Goal: Task Accomplishment & Management: Manage account settings

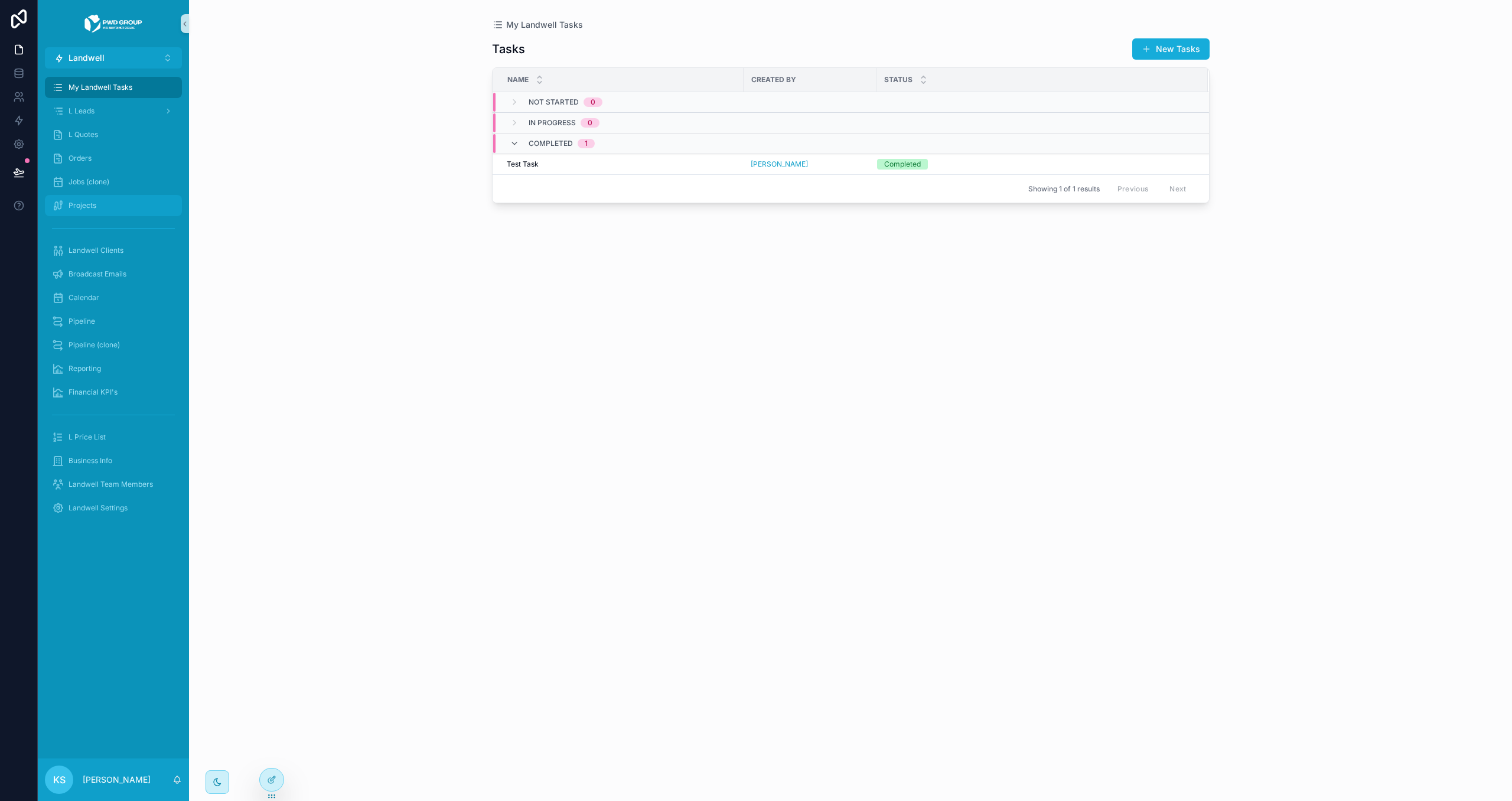
click at [109, 203] on div "Projects" at bounding box center [114, 206] width 123 height 19
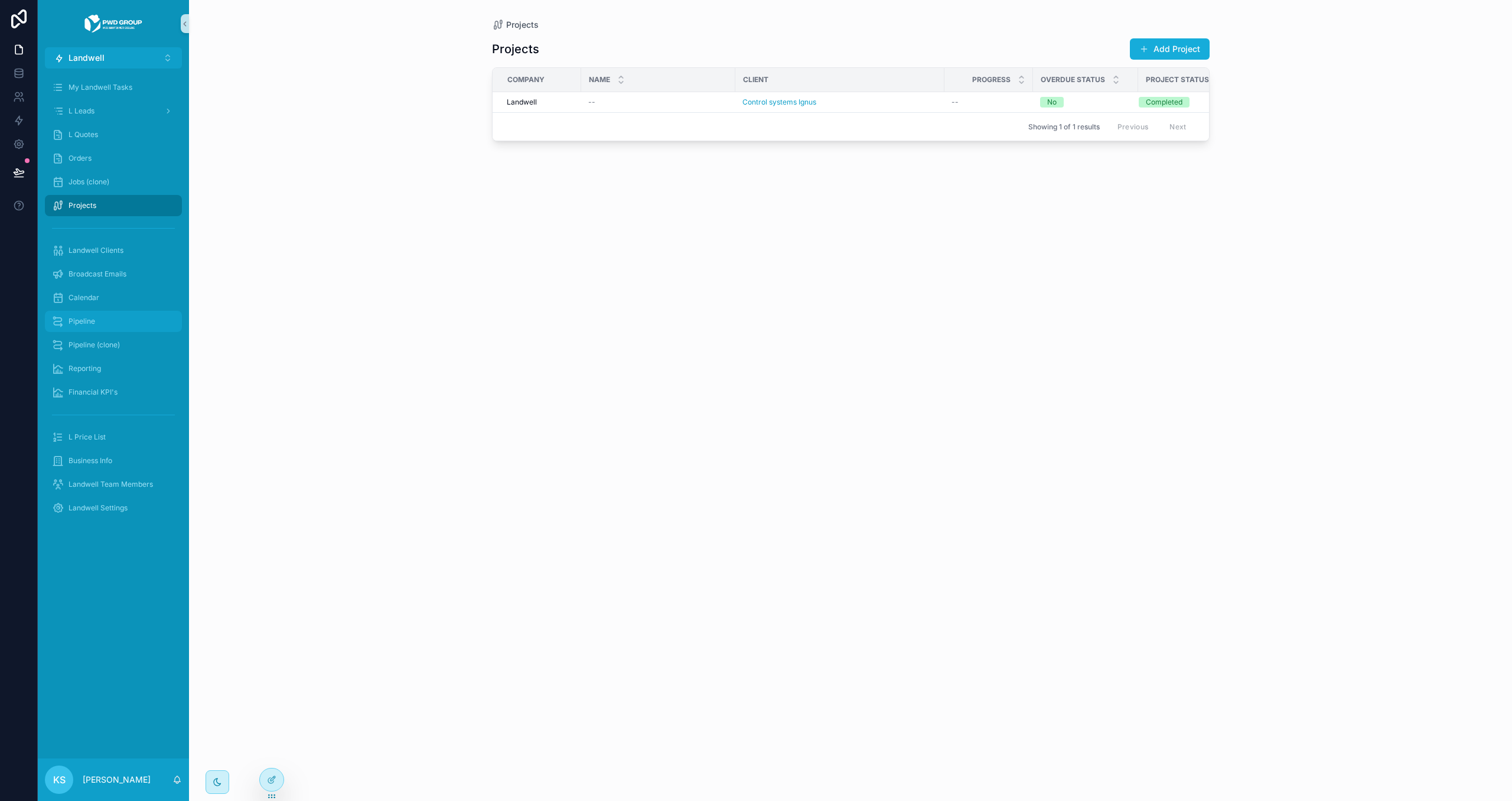
click at [134, 323] on div "Pipeline" at bounding box center [114, 321] width 123 height 19
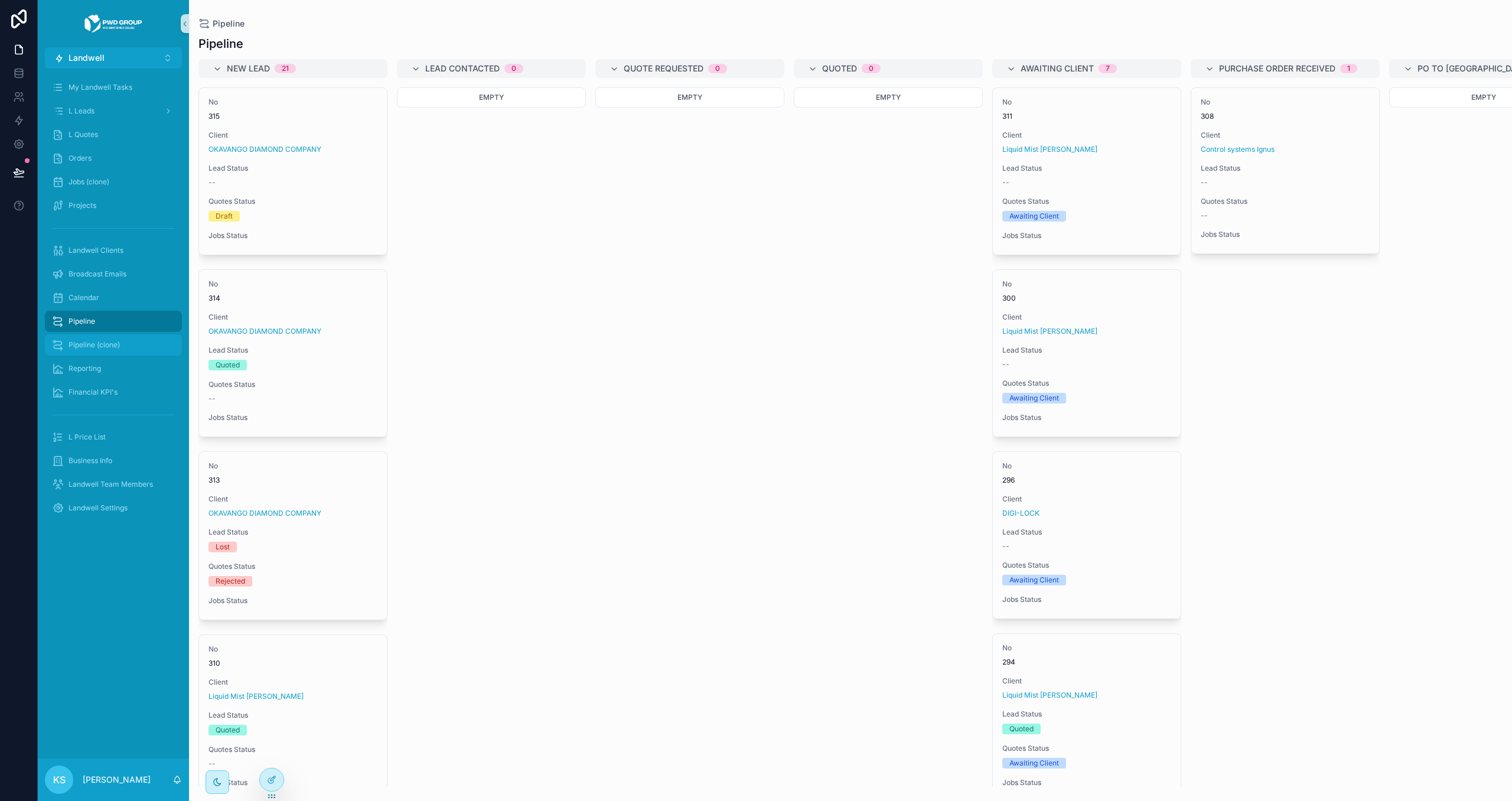
click at [123, 346] on div "Pipeline (clone)" at bounding box center [114, 345] width 123 height 19
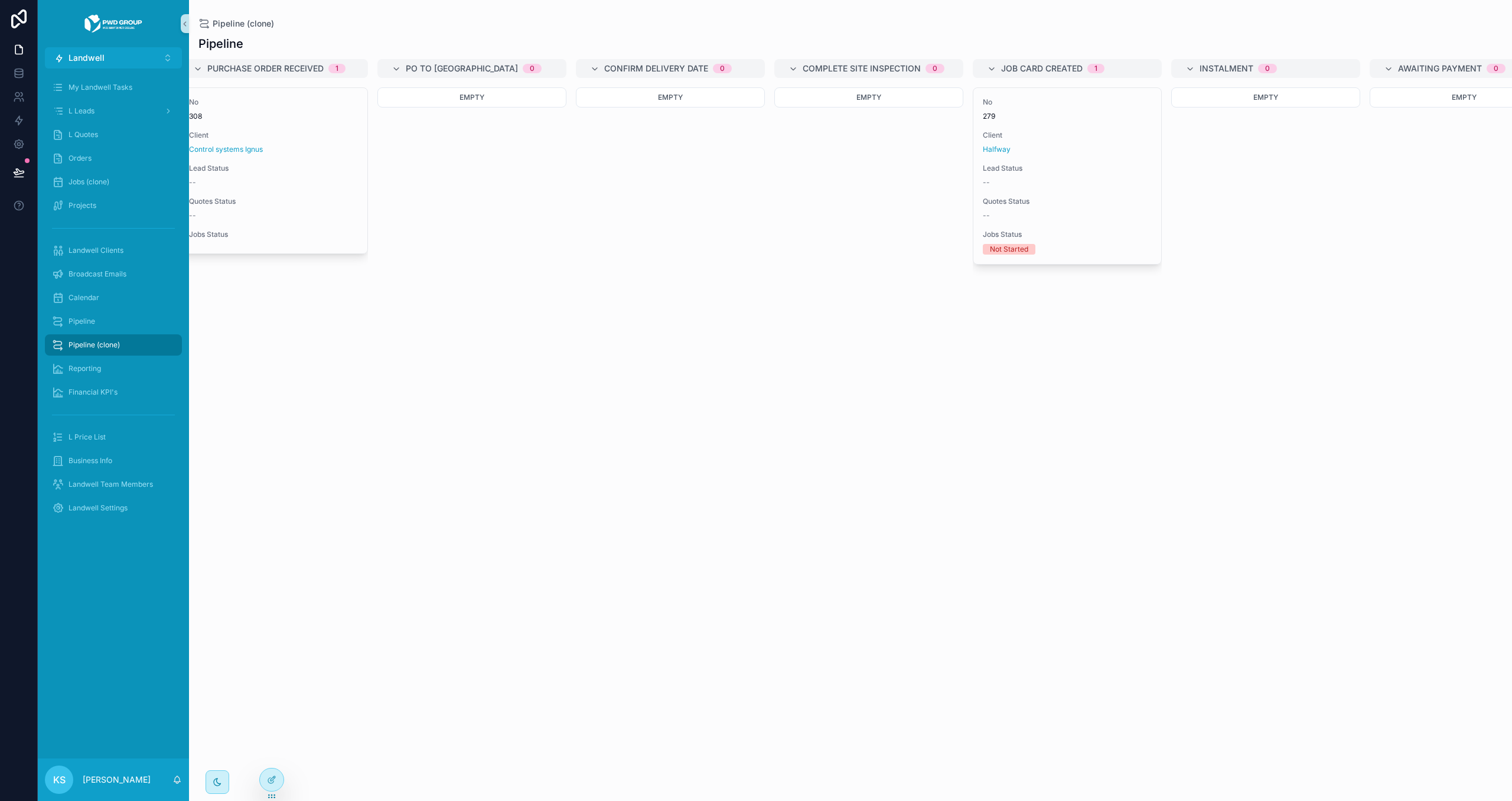
scroll to position [0, 1014]
click at [276, 774] on div at bounding box center [271, 780] width 23 height 23
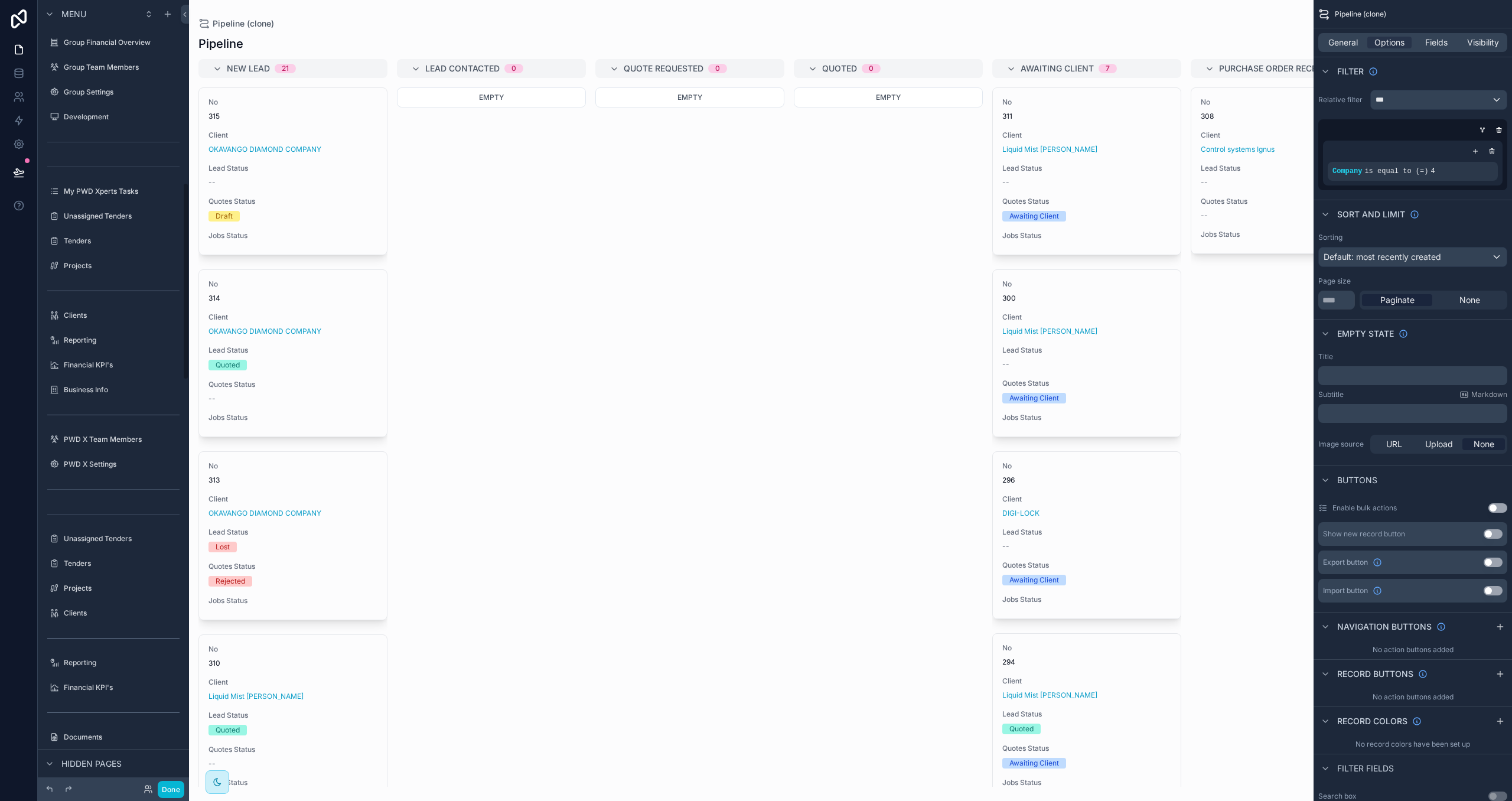
scroll to position [728, 0]
click at [1237, 420] on div "scrollable content" at bounding box center [751, 400] width 1124 height 801
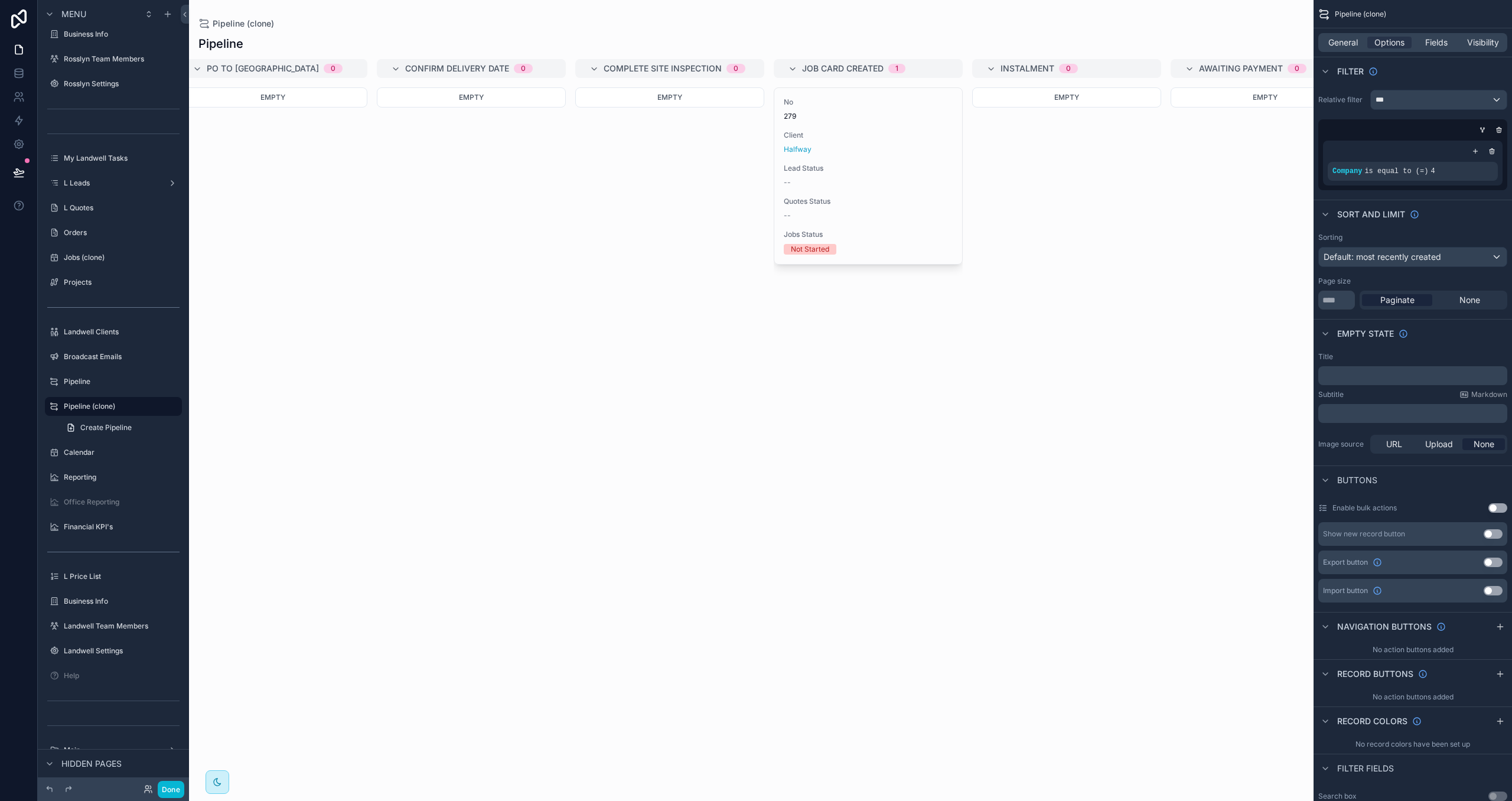
scroll to position [0, 1215]
click at [1343, 36] on div "General Options Fields Visibility" at bounding box center [1413, 42] width 189 height 19
click at [1343, 42] on span "General" at bounding box center [1343, 42] width 29 height 12
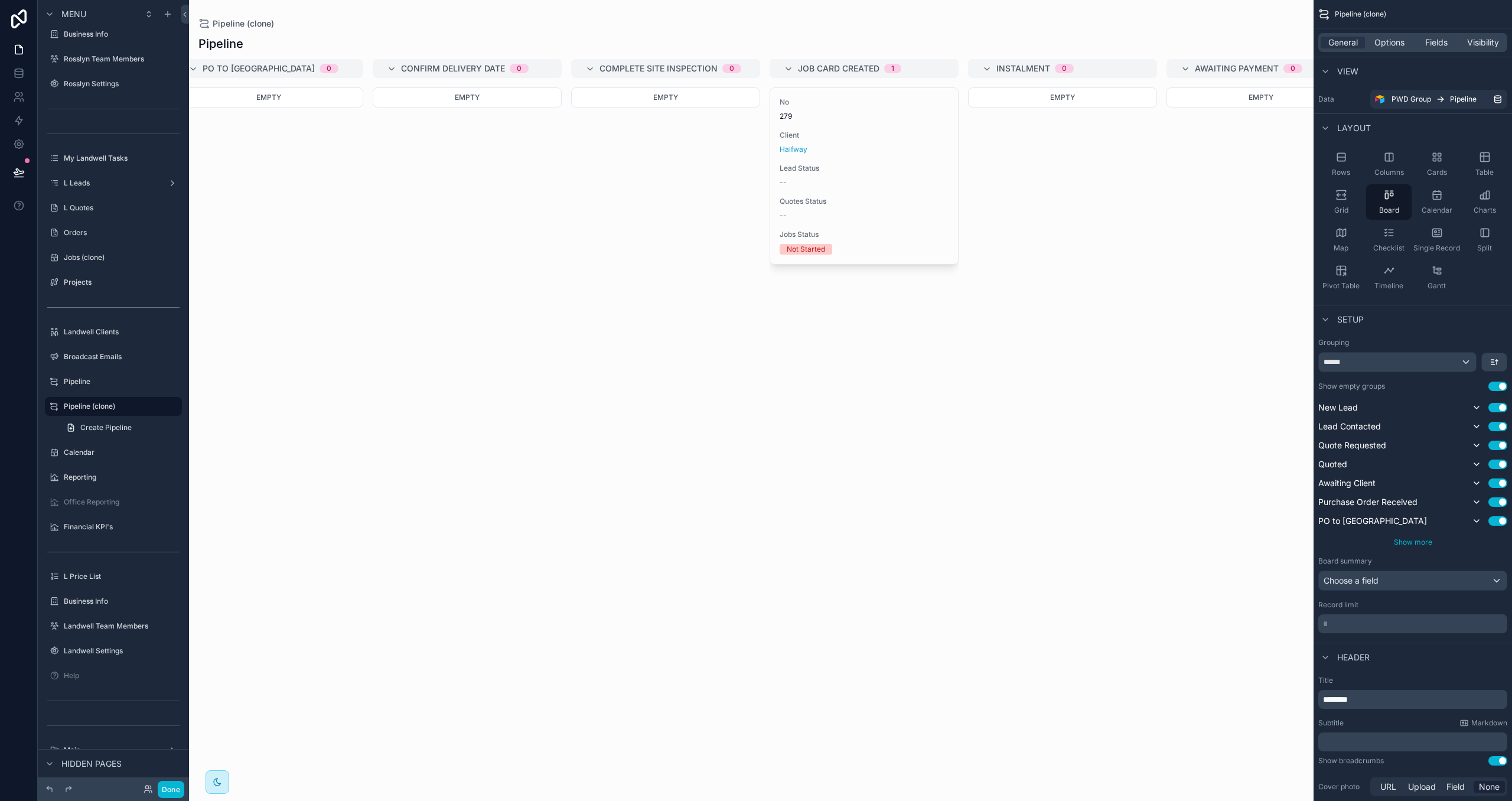
click at [1418, 540] on span "Show more" at bounding box center [1413, 542] width 39 height 9
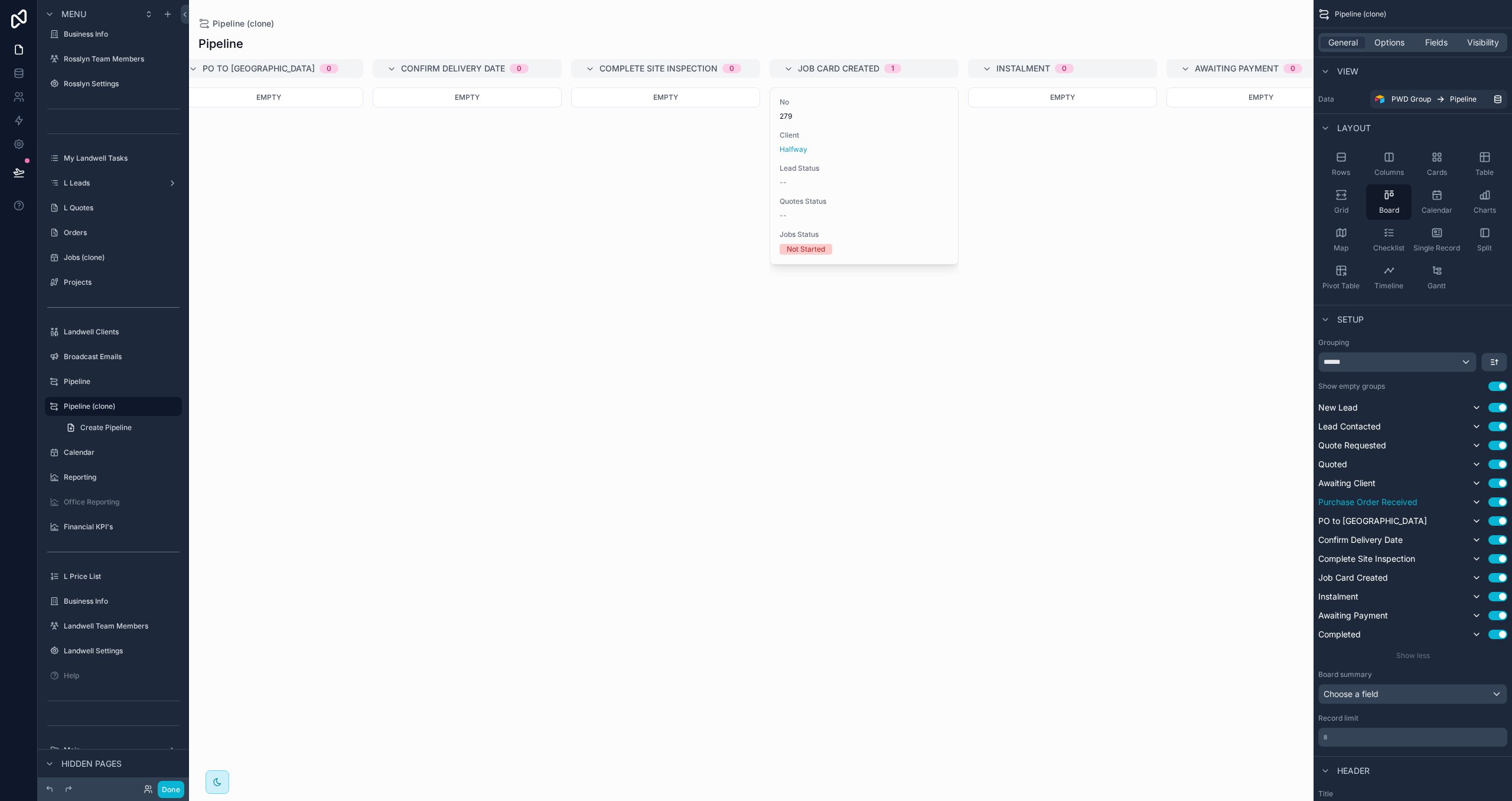
scroll to position [6, 0]
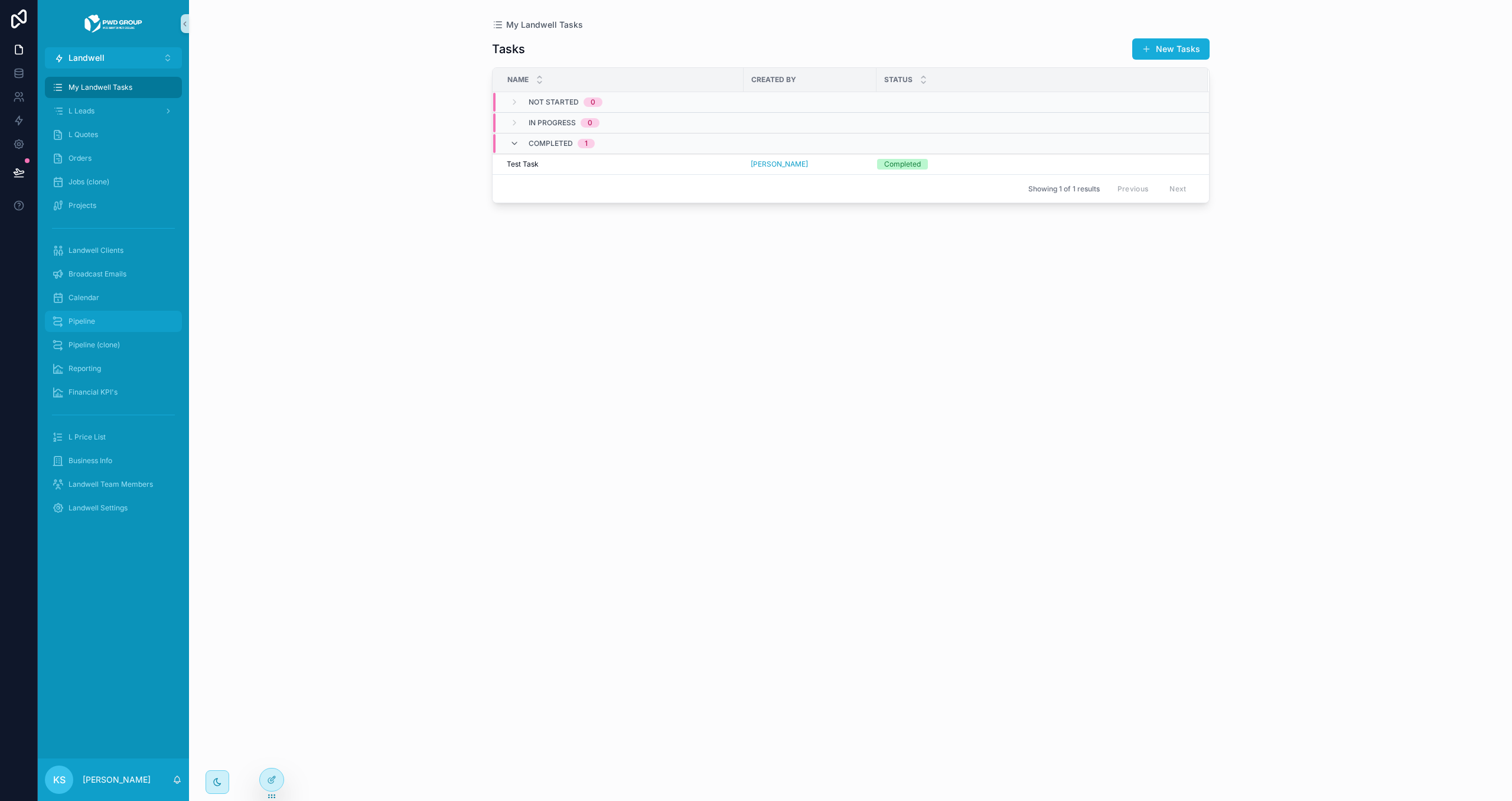
click at [165, 326] on div "Pipeline" at bounding box center [114, 321] width 123 height 19
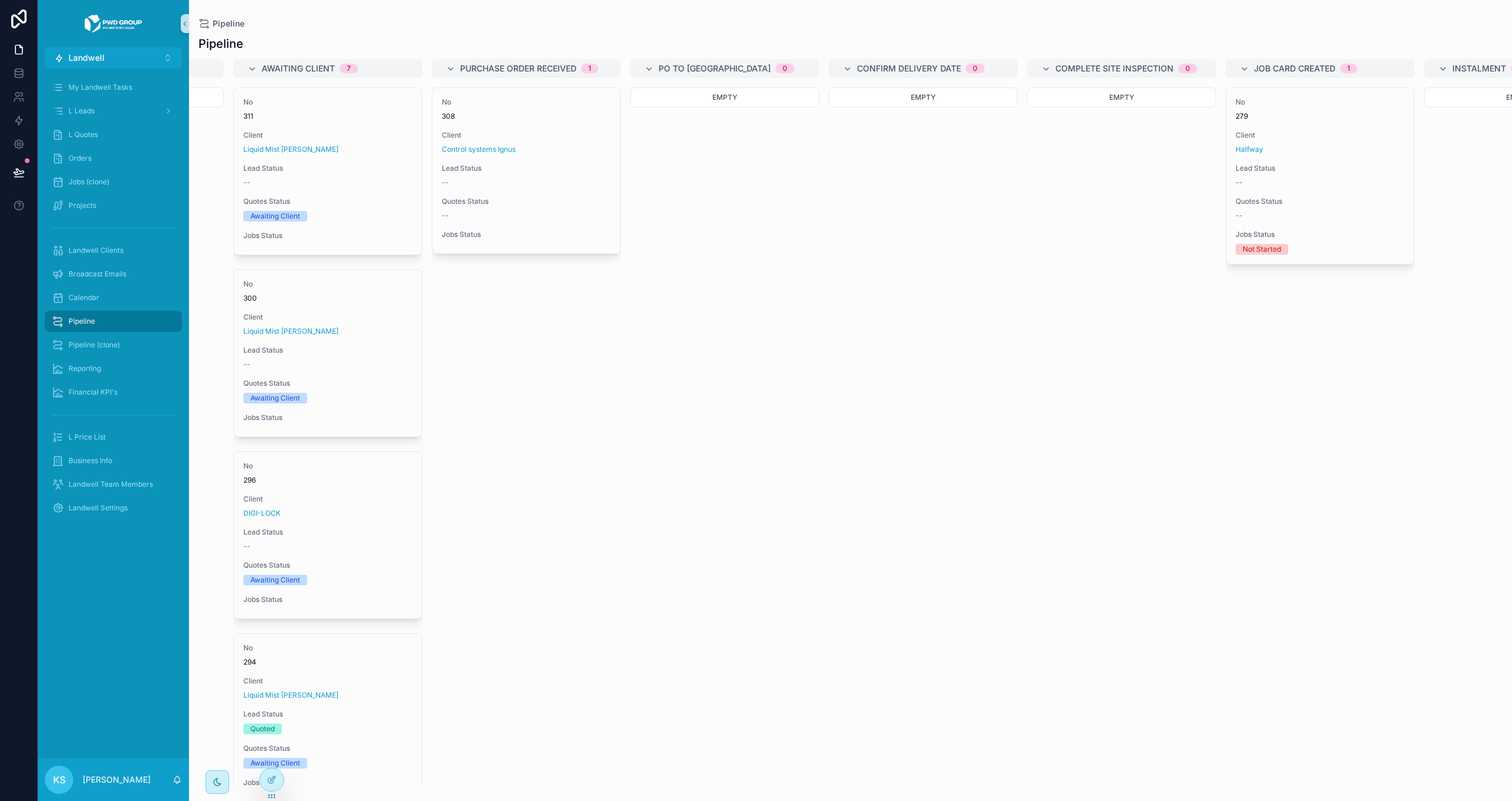
scroll to position [0, 761]
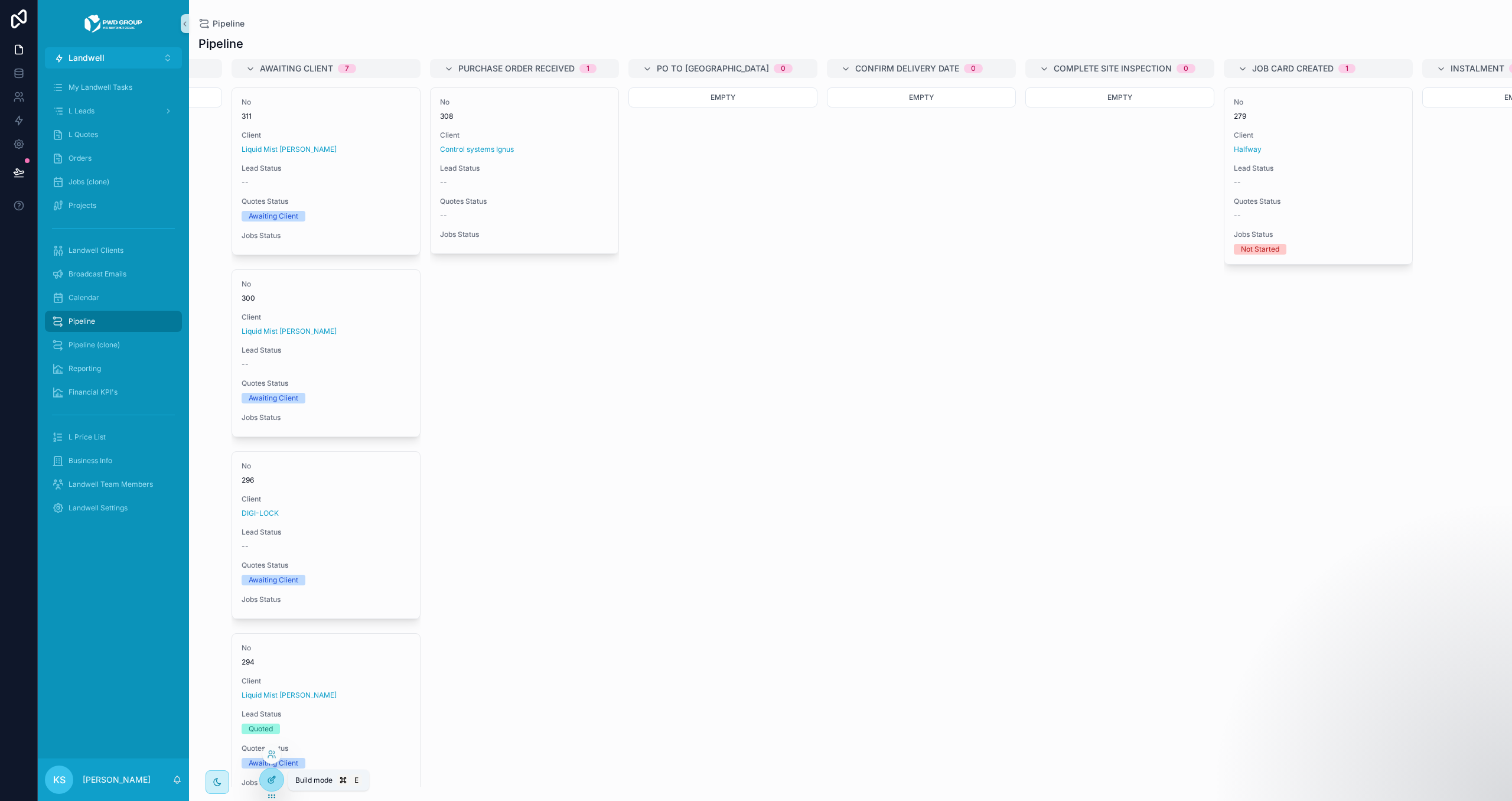
click at [273, 781] on icon at bounding box center [271, 780] width 9 height 9
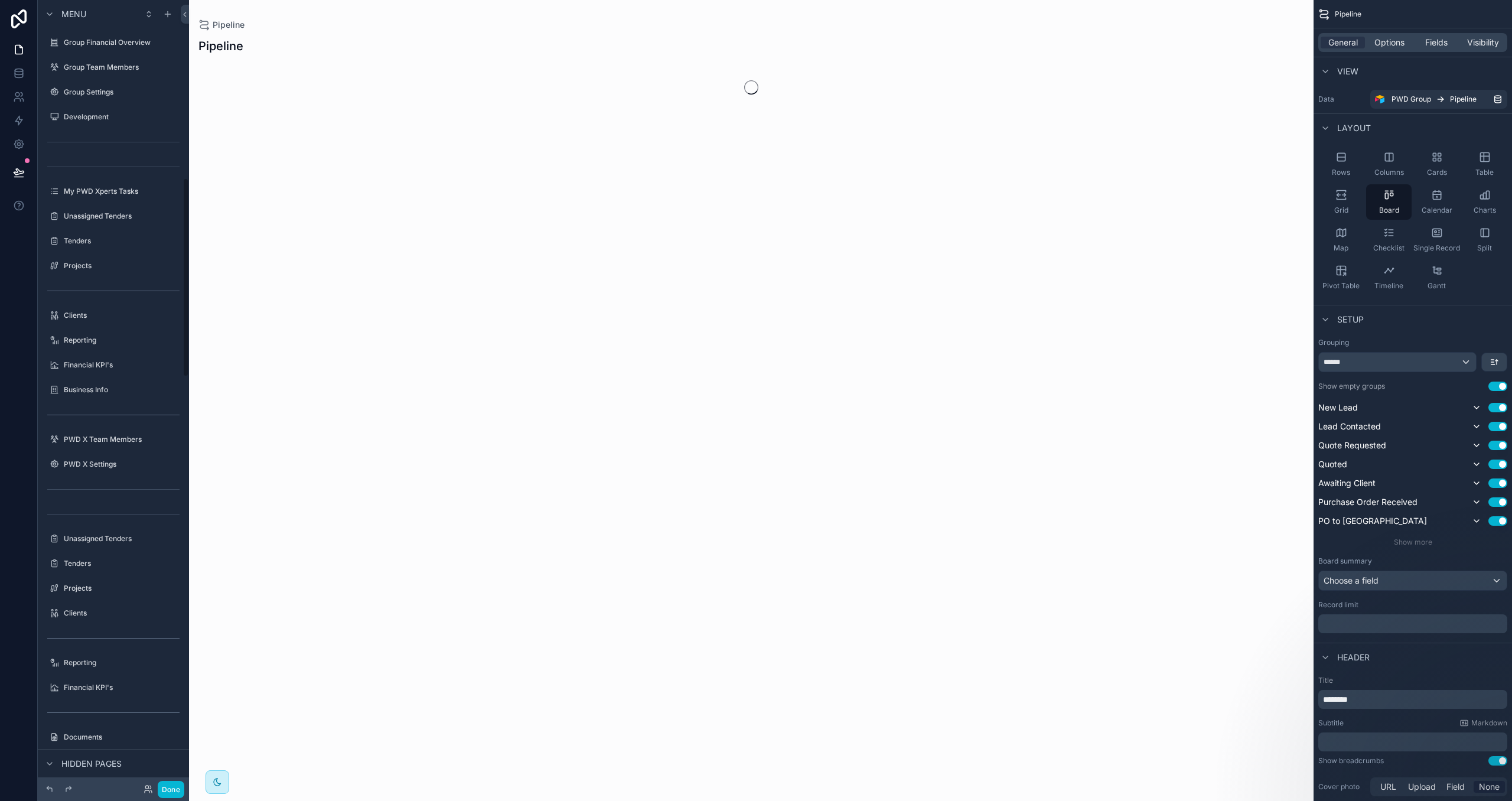
scroll to position [703, 0]
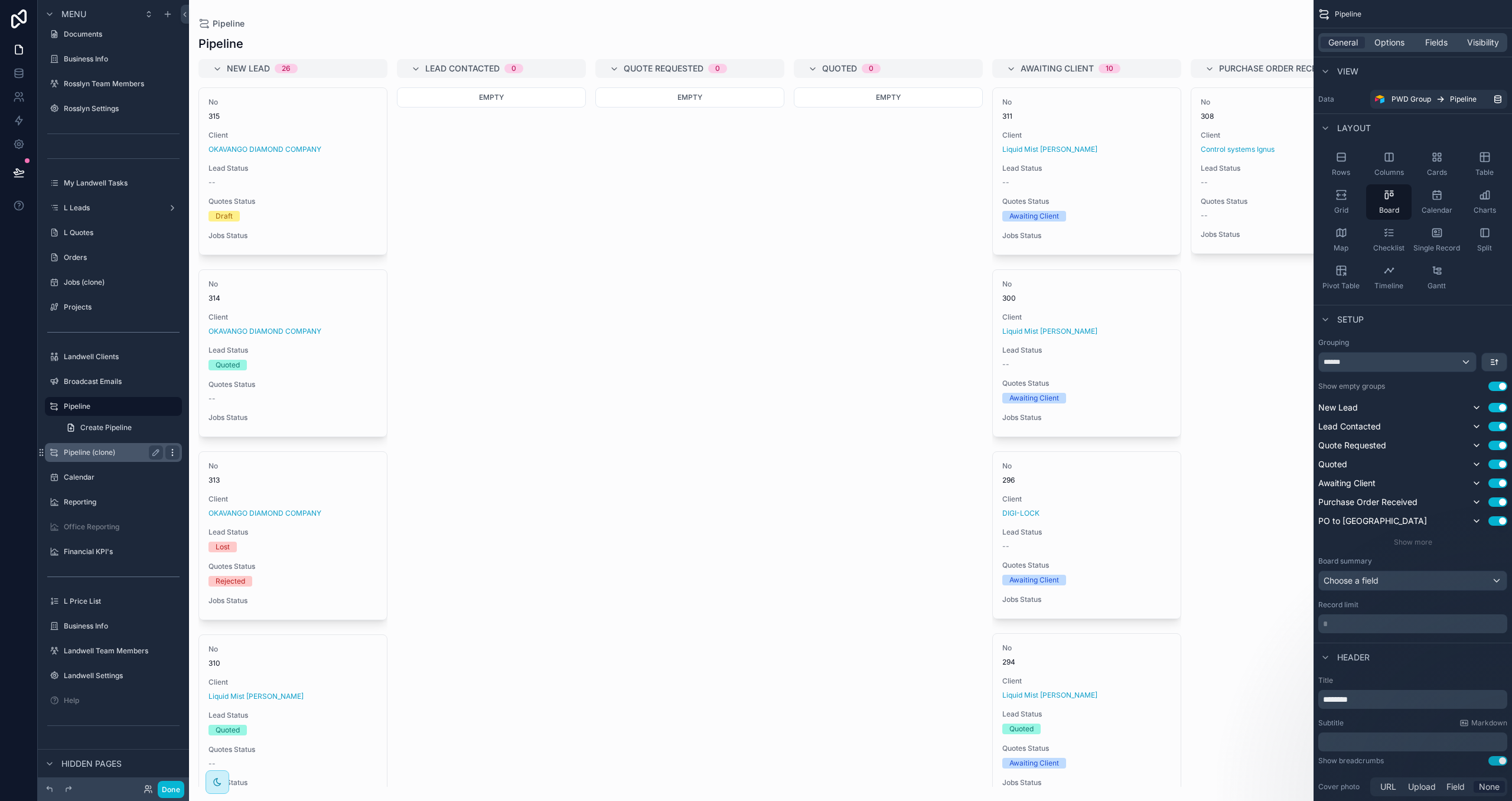
click at [172, 452] on icon "scrollable content" at bounding box center [172, 452] width 1 height 1
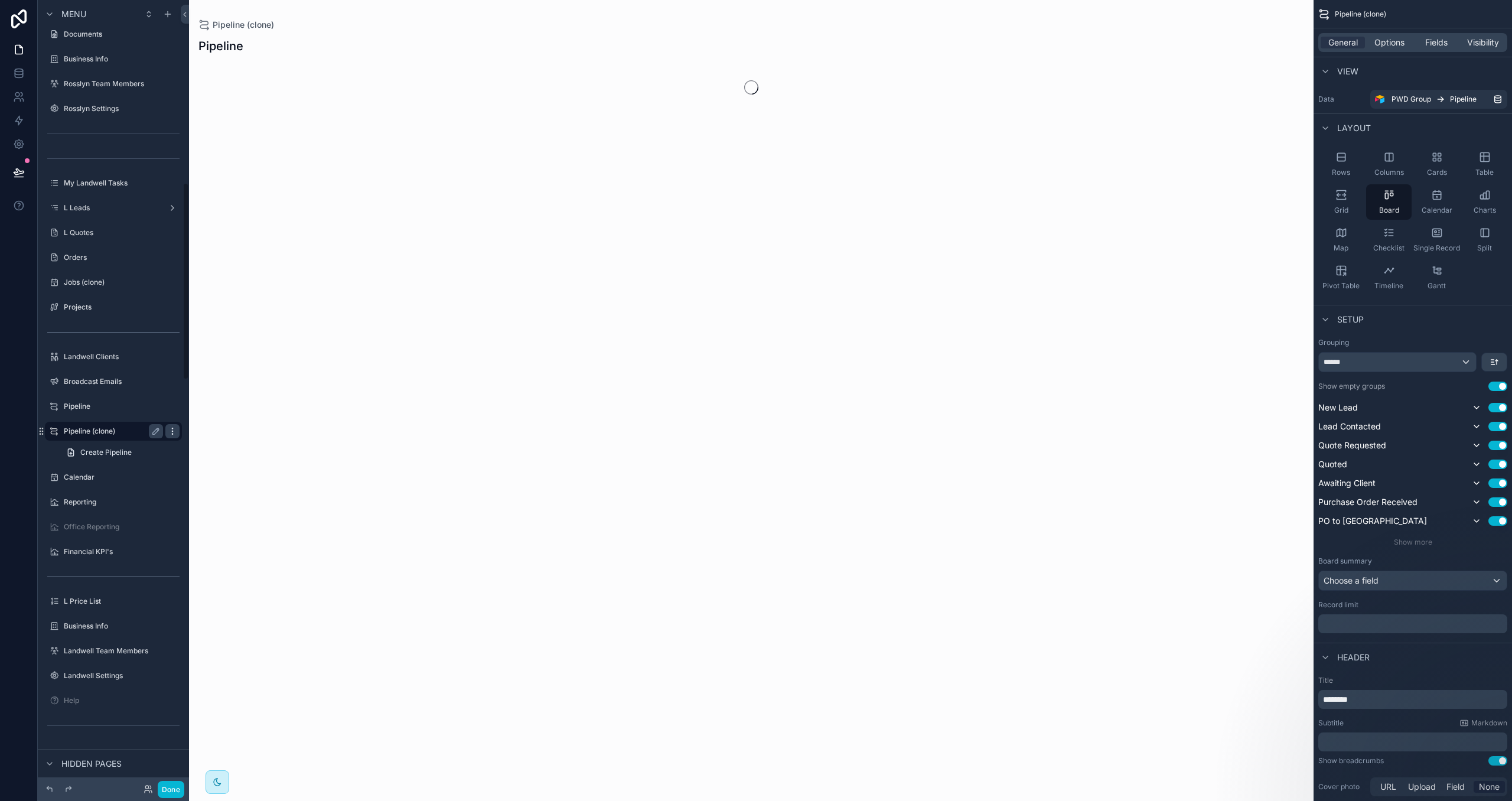
scroll to position [728, 0]
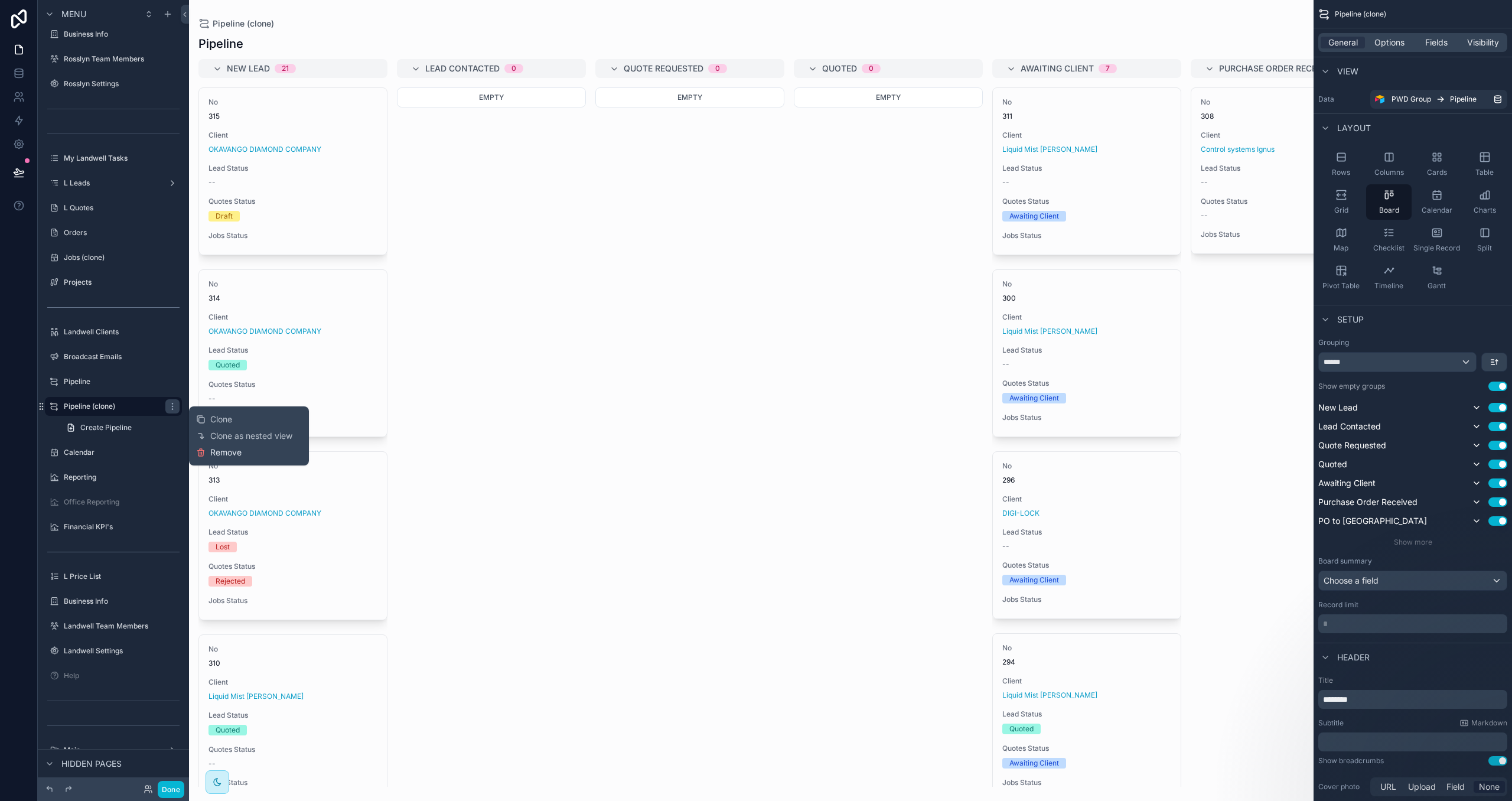
click at [216, 451] on span "Remove" at bounding box center [226, 452] width 31 height 12
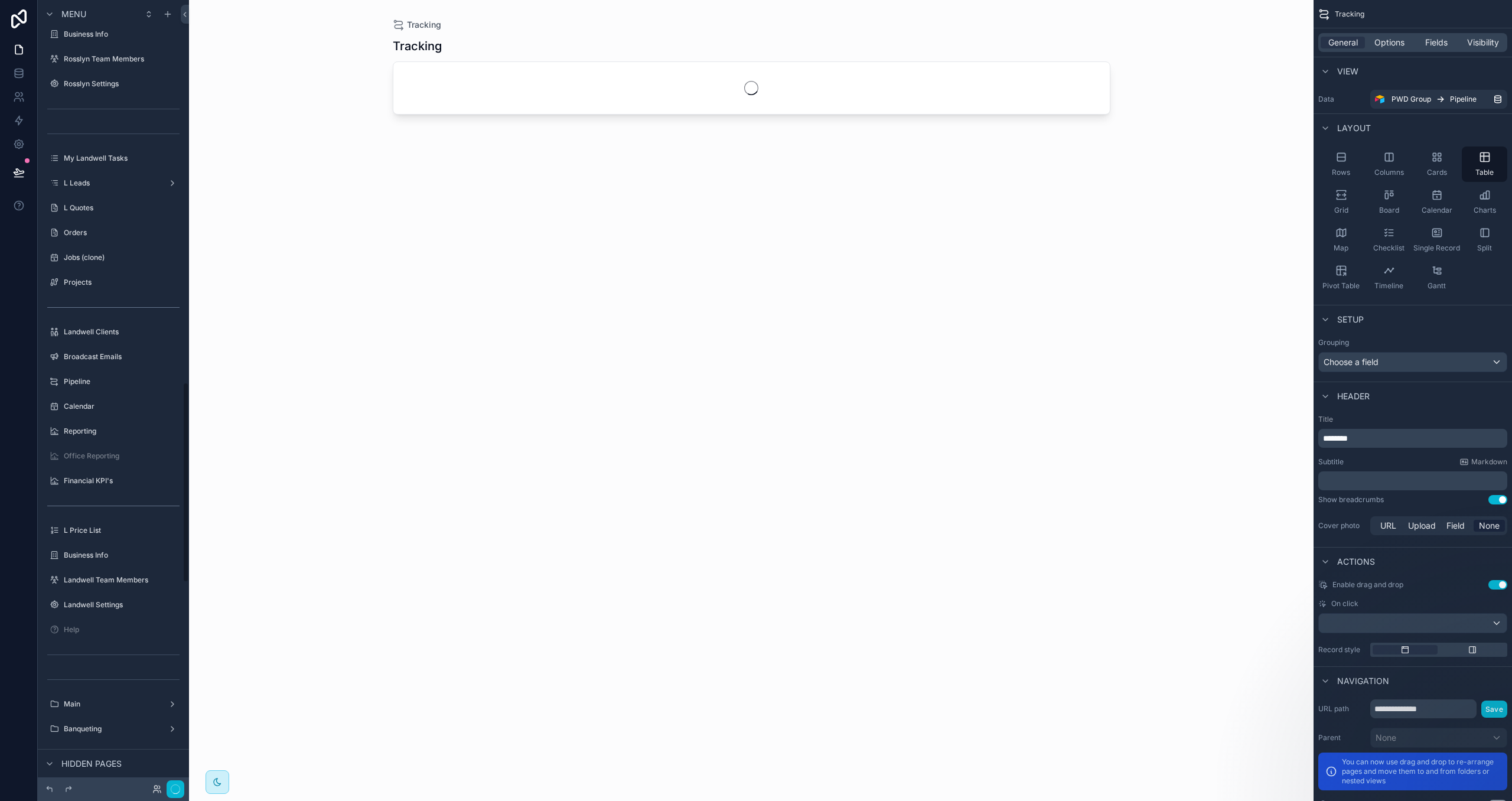
scroll to position [1497, 0]
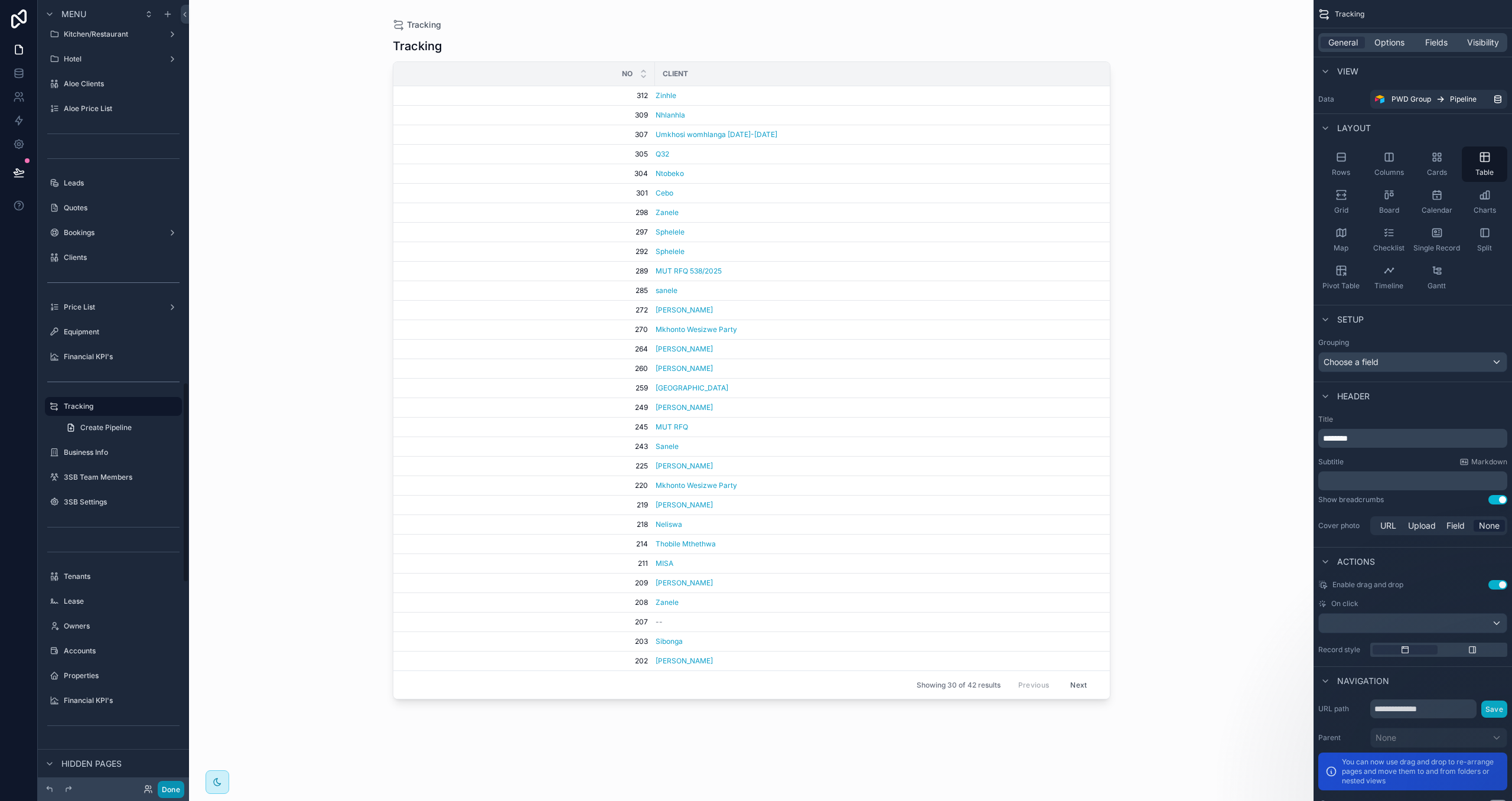
click at [172, 783] on button "Done" at bounding box center [171, 789] width 26 height 17
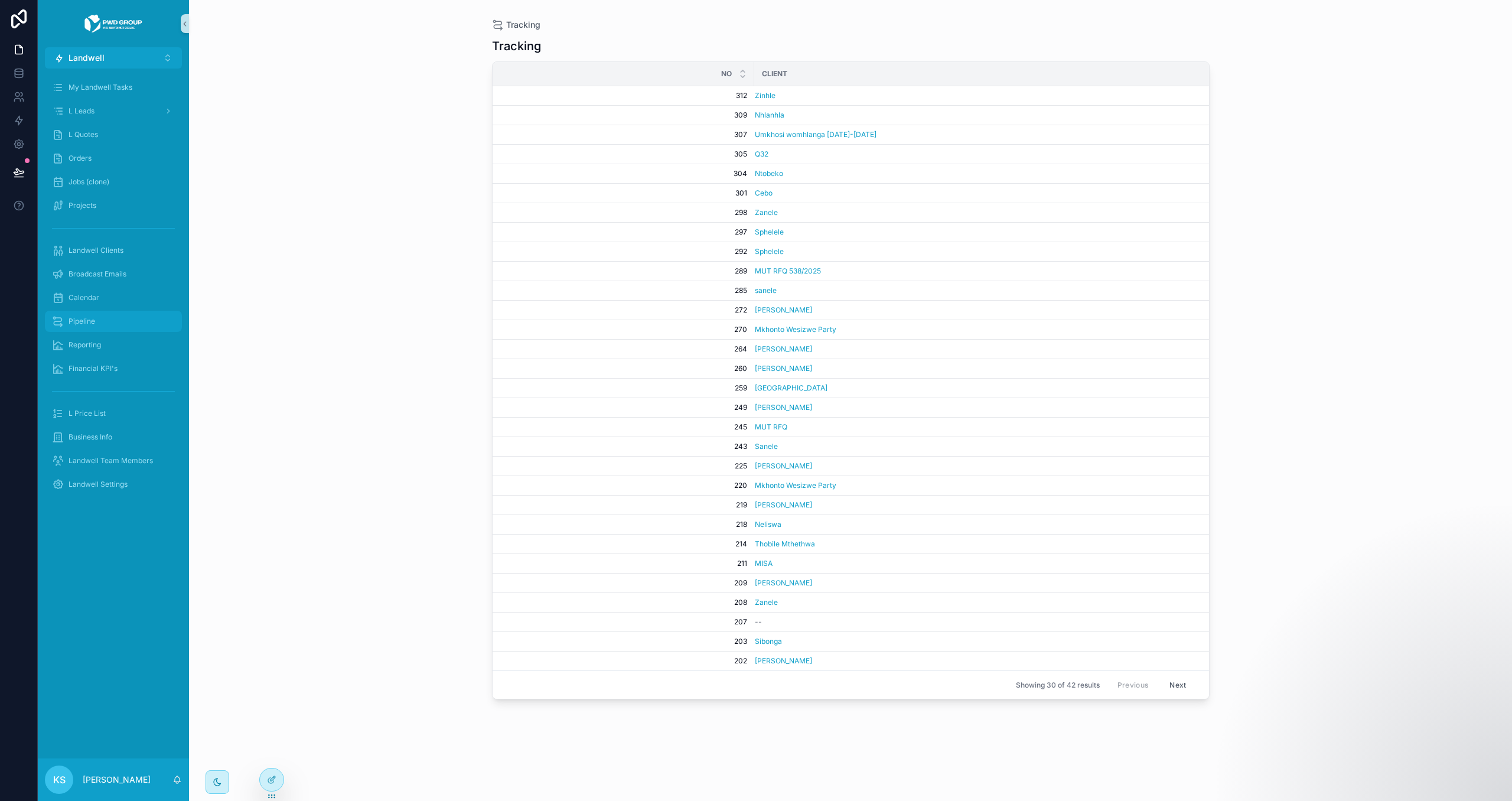
click at [112, 321] on div "Pipeline" at bounding box center [114, 321] width 123 height 19
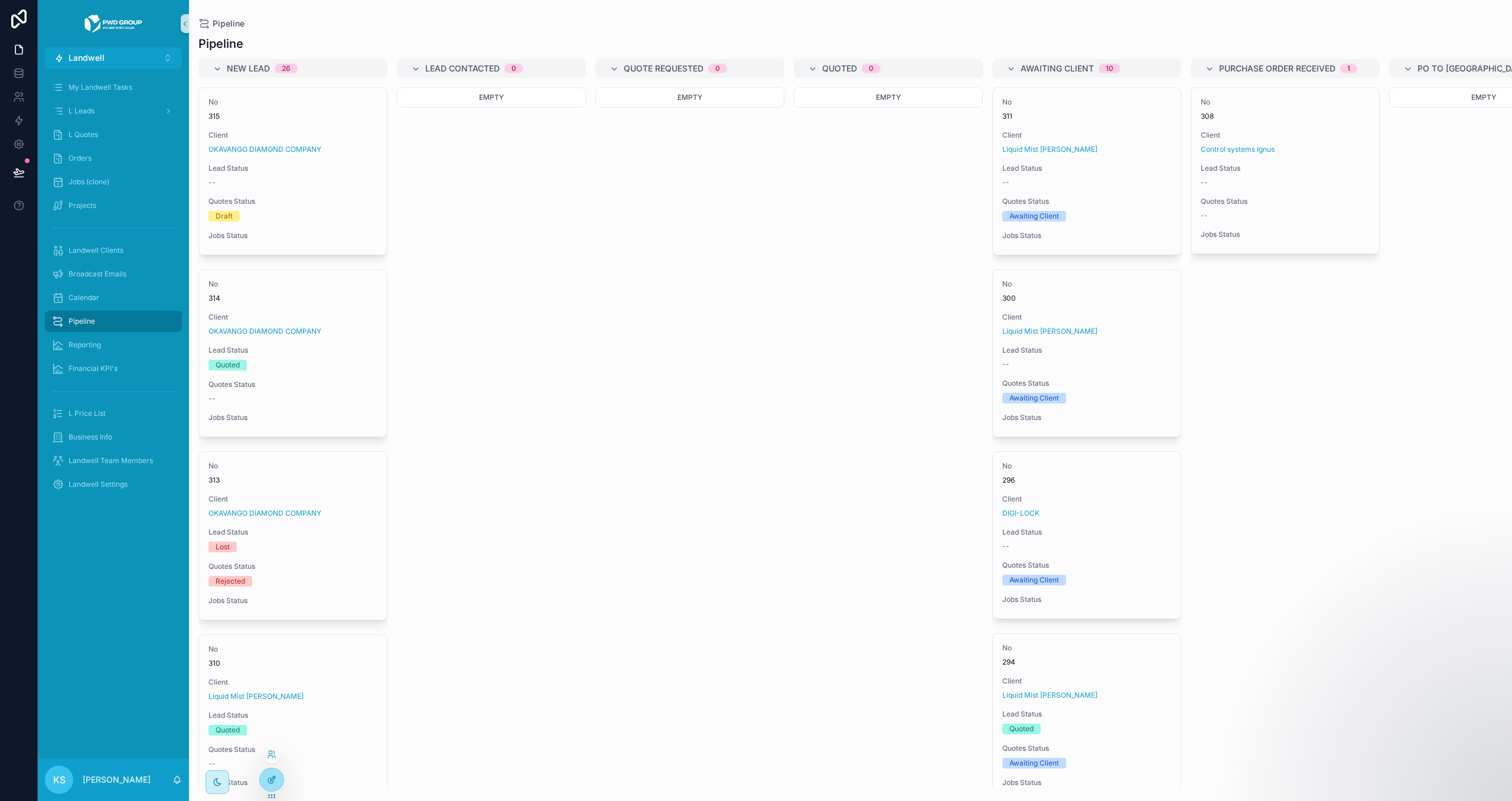
click at [269, 780] on icon at bounding box center [271, 780] width 9 height 9
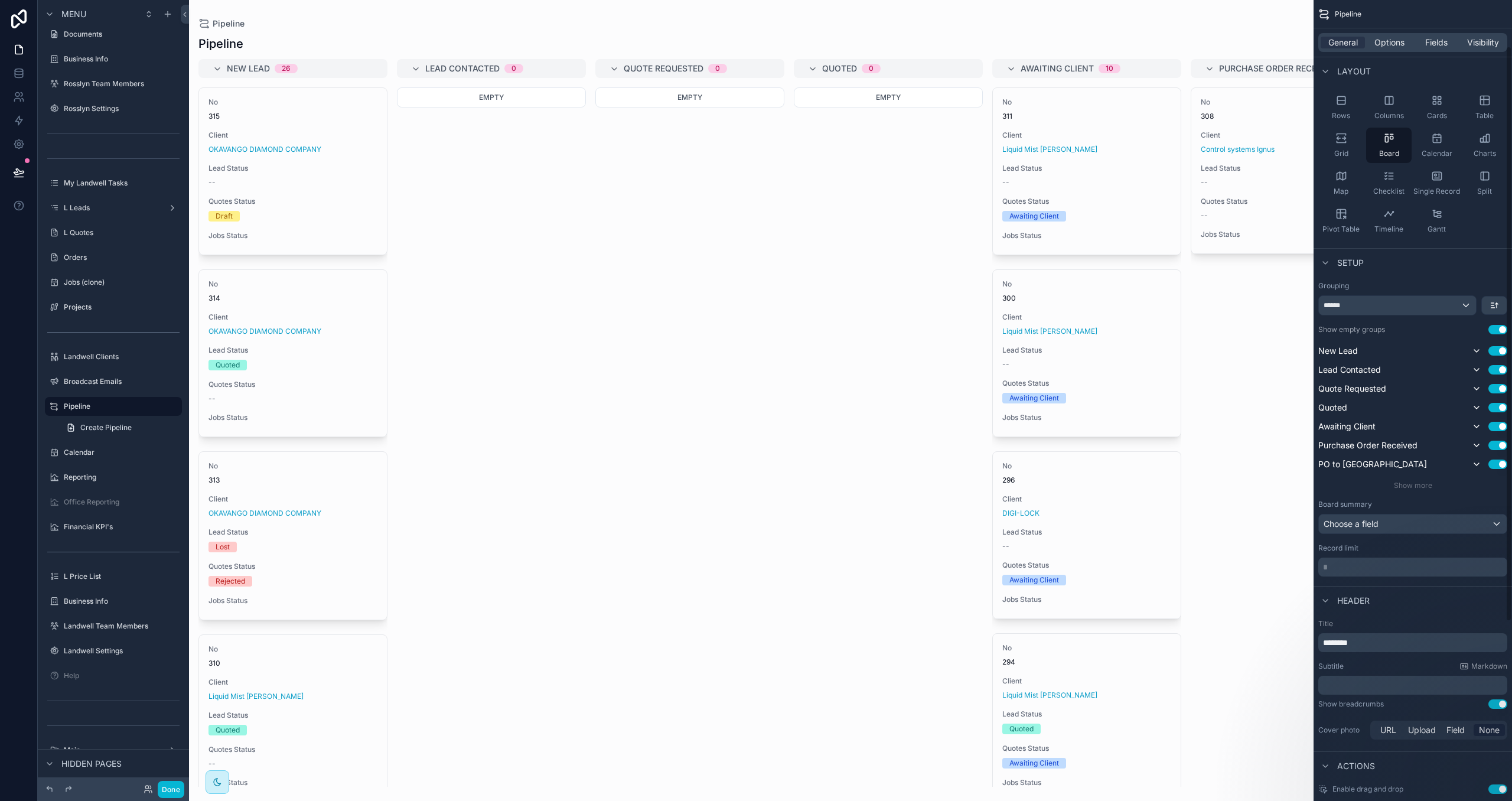
scroll to position [76, 0]
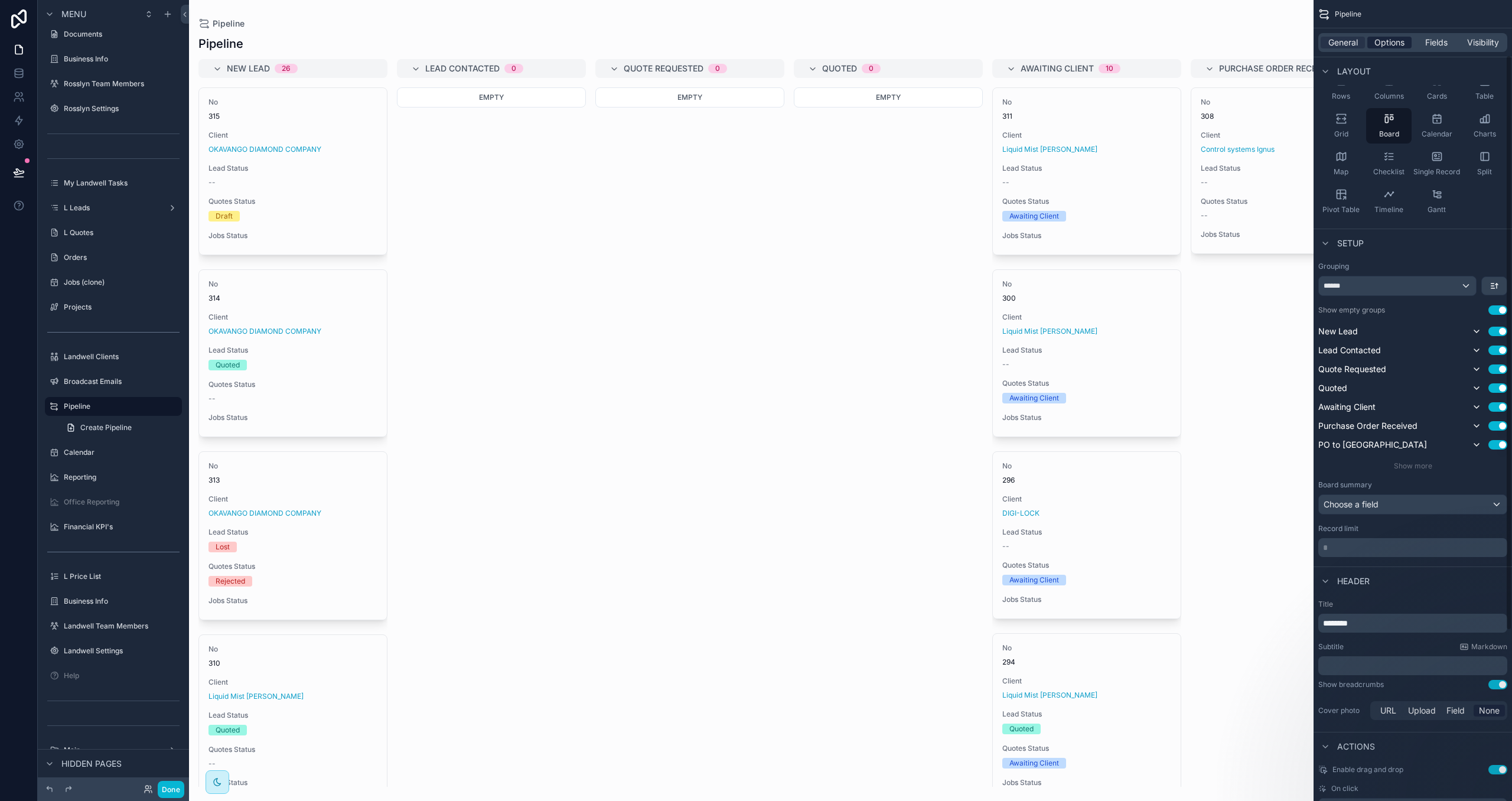
click at [1401, 37] on span "Options" at bounding box center [1389, 42] width 30 height 12
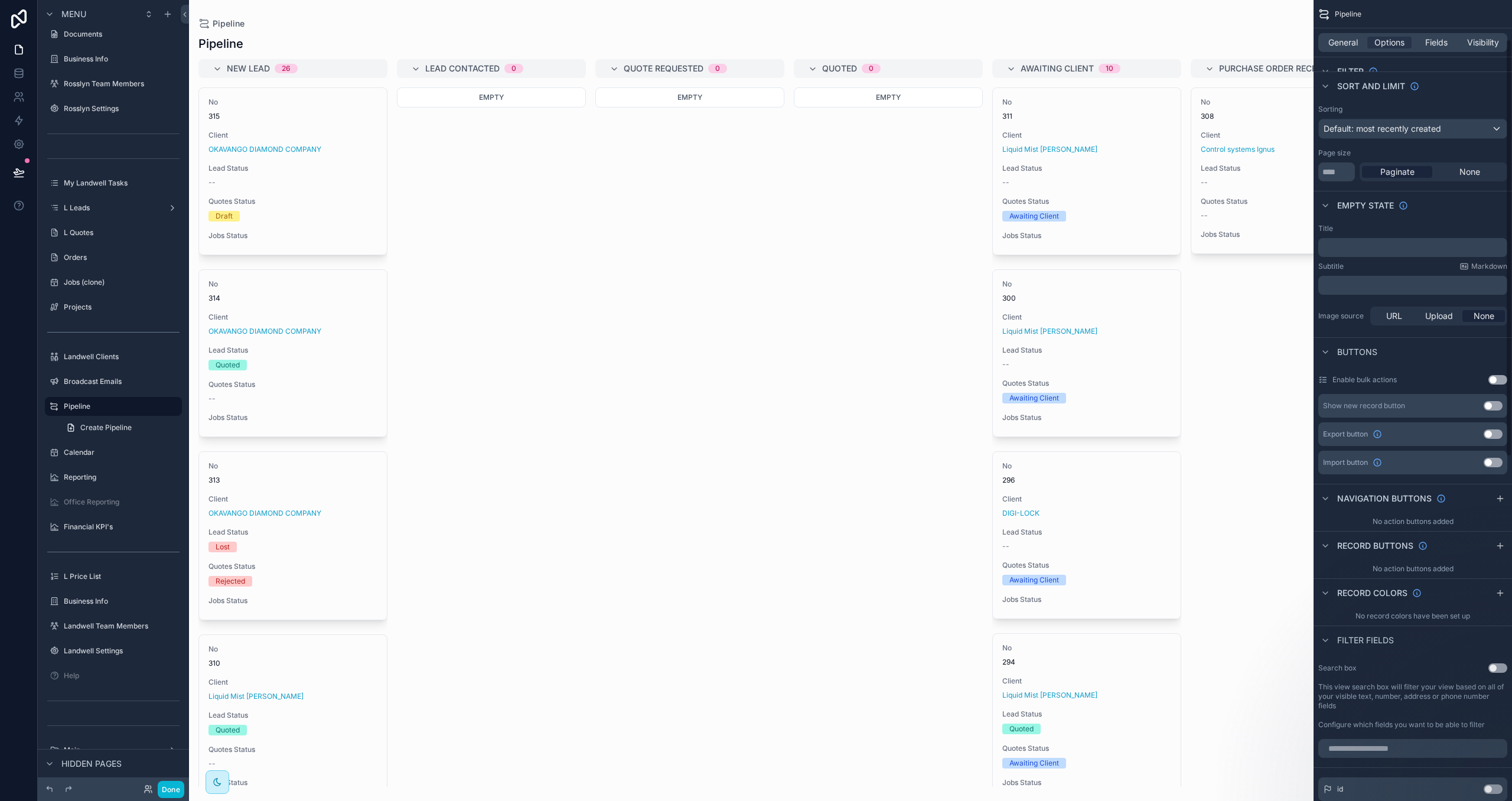
scroll to position [0, 0]
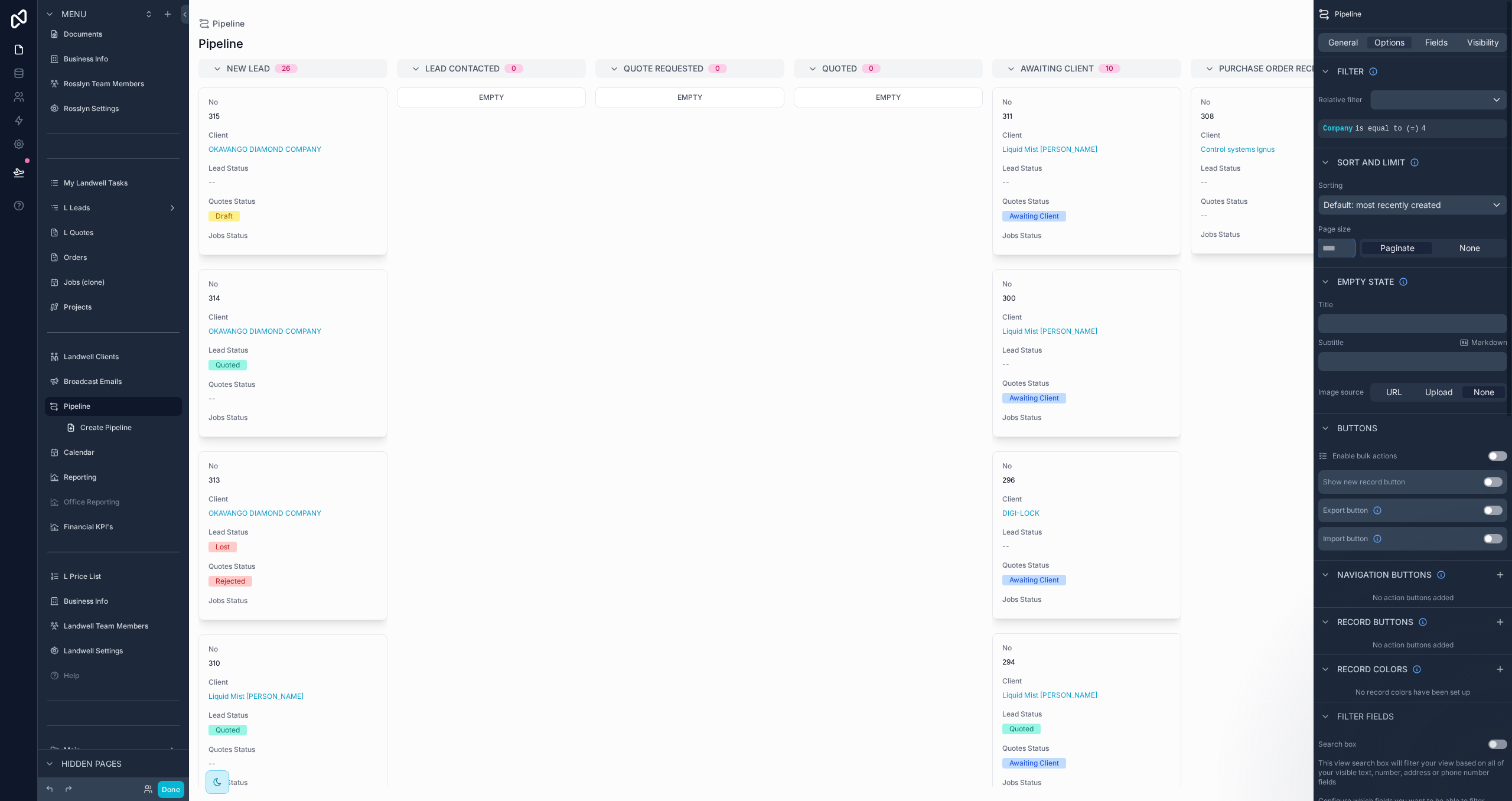
click at [1344, 247] on input "**" at bounding box center [1336, 248] width 37 height 19
drag, startPoint x: 1350, startPoint y: 247, endPoint x: 1281, endPoint y: 242, distance: 69.2
click at [1281, 242] on div "Landwell ⌥ 4 Group Financial Overview Group Team Members Group Settings Develop…" at bounding box center [850, 400] width 1323 height 801
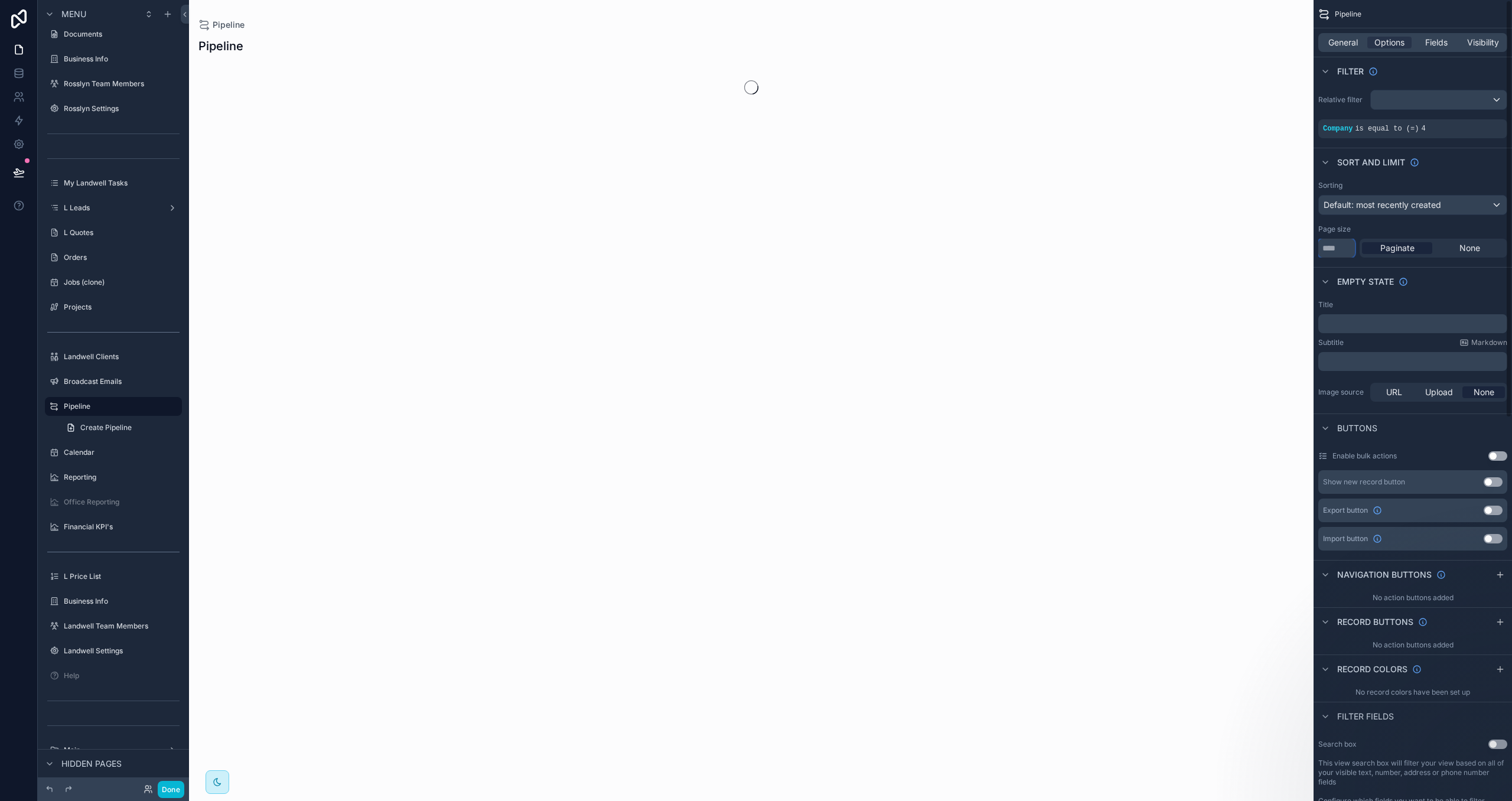
type input "***"
click at [1452, 276] on div "Empty state" at bounding box center [1412, 281] width 198 height 28
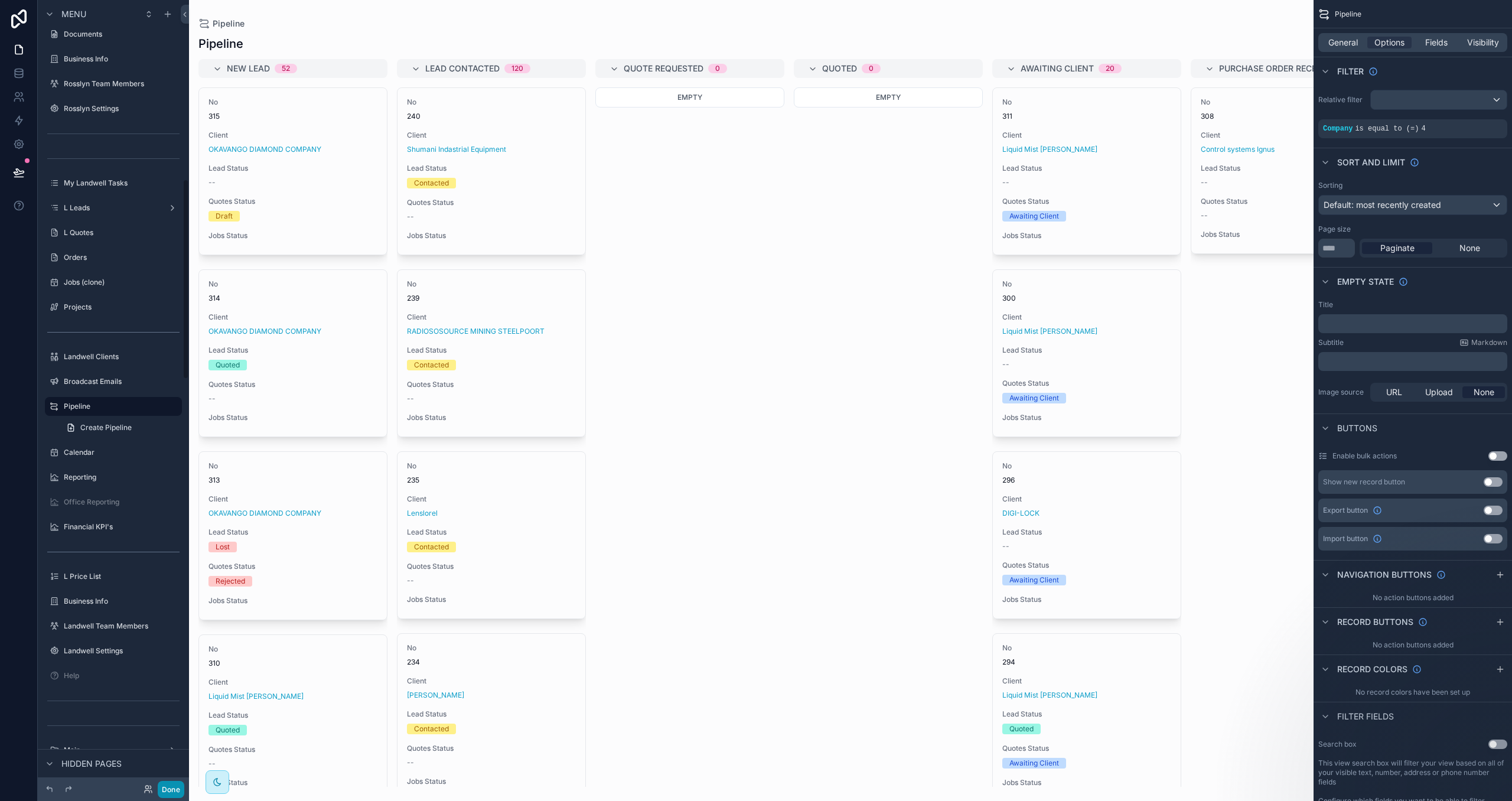
click at [164, 791] on button "Done" at bounding box center [171, 789] width 26 height 17
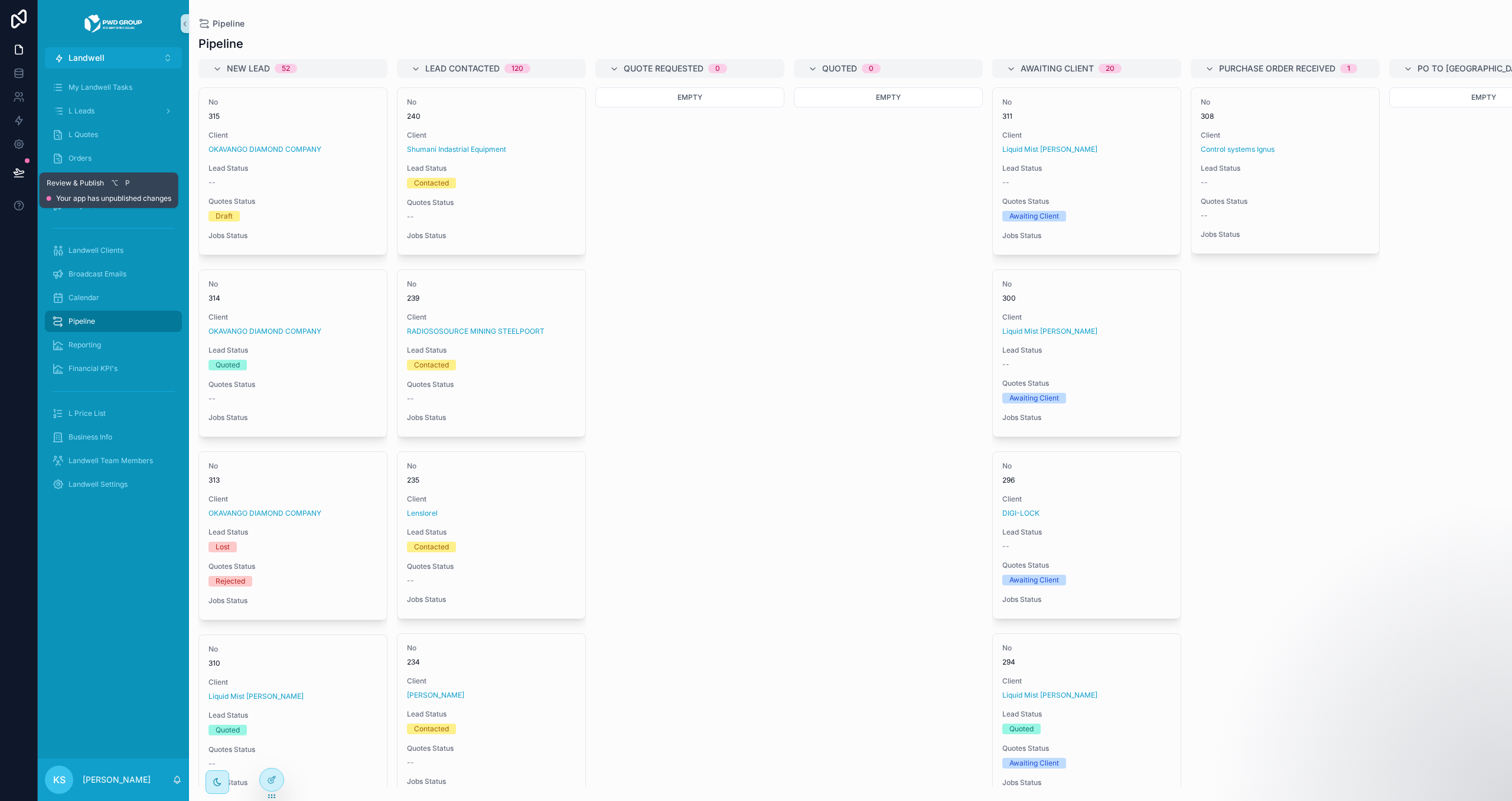
click at [19, 166] on icon at bounding box center [18, 172] width 12 height 12
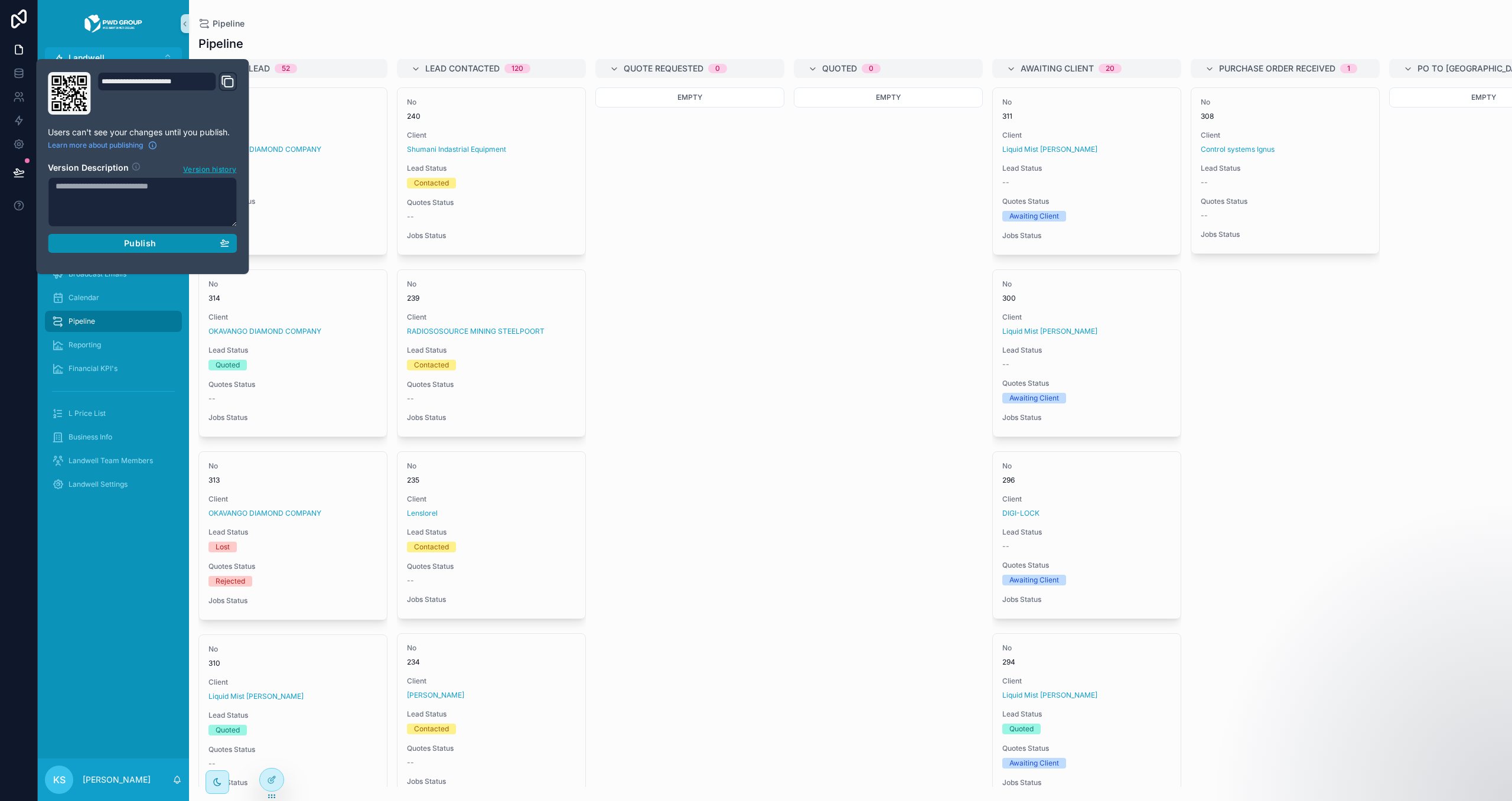
click at [141, 244] on span "Publish" at bounding box center [140, 243] width 32 height 10
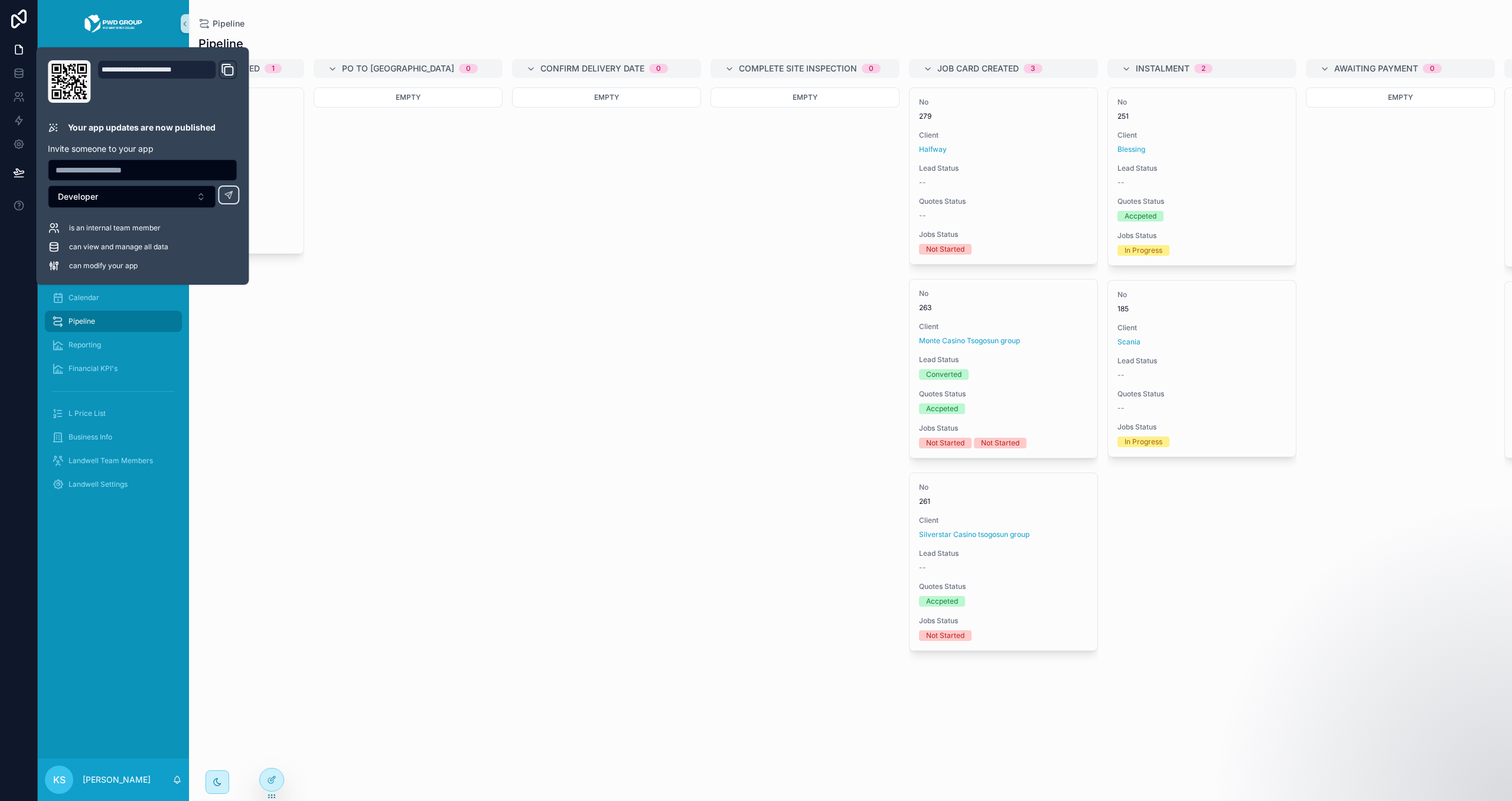
scroll to position [0, 1085]
click at [533, 253] on div "Empty" at bounding box center [597, 436] width 189 height 699
